Goal: Communication & Community: Answer question/provide support

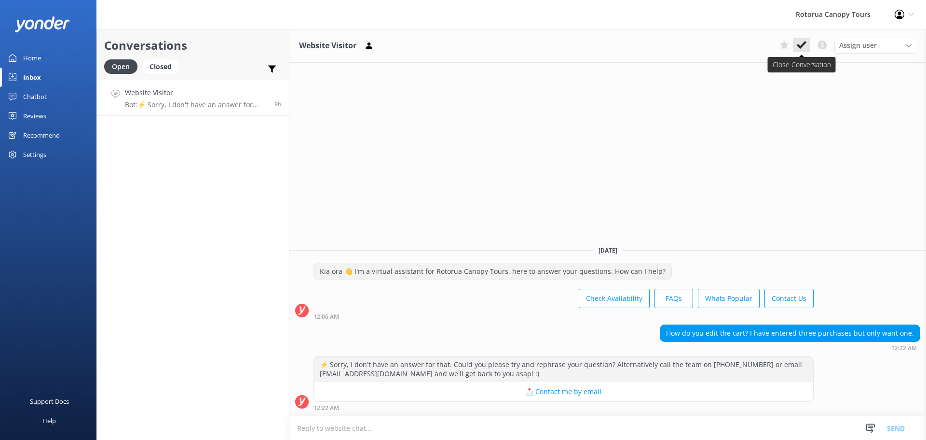
click at [806, 44] on icon at bounding box center [802, 45] width 10 height 10
